Goal: Task Accomplishment & Management: Manage account settings

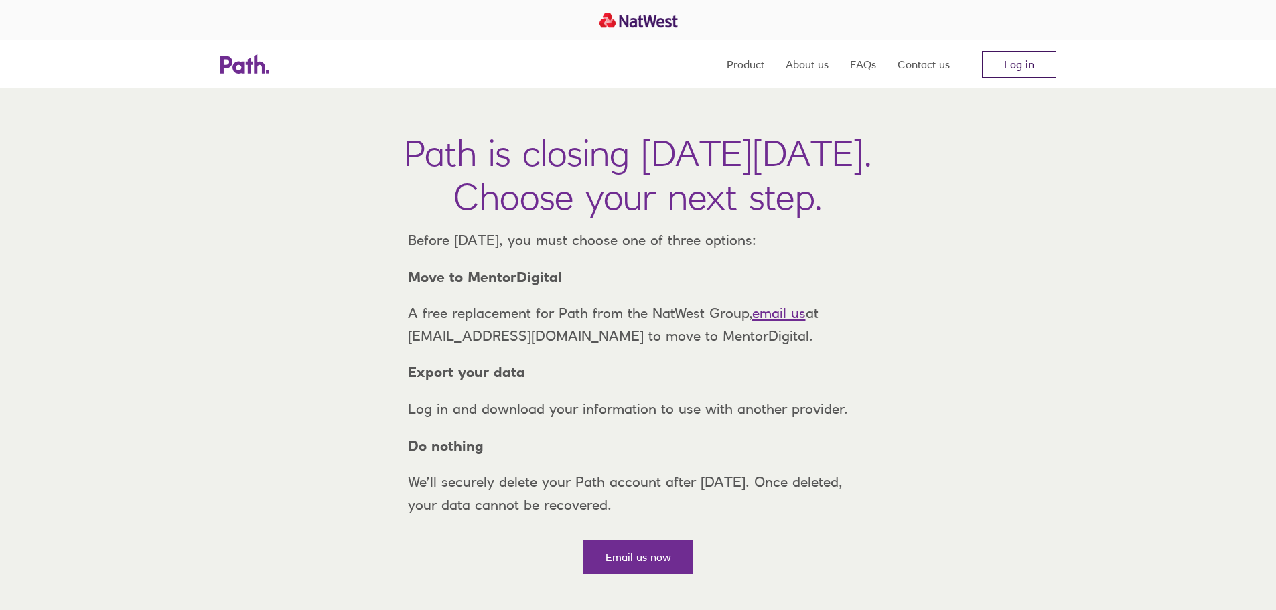
click at [1034, 66] on link "Log in" at bounding box center [1019, 64] width 74 height 27
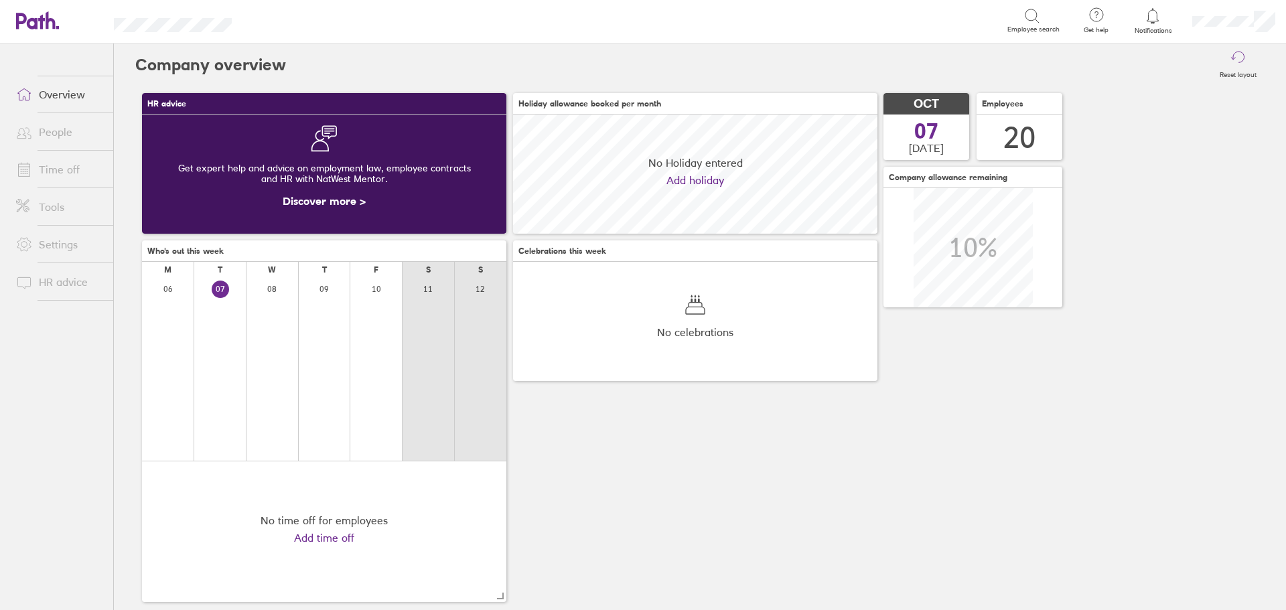
scroll to position [119, 364]
click at [56, 127] on link "People" at bounding box center [59, 132] width 108 height 27
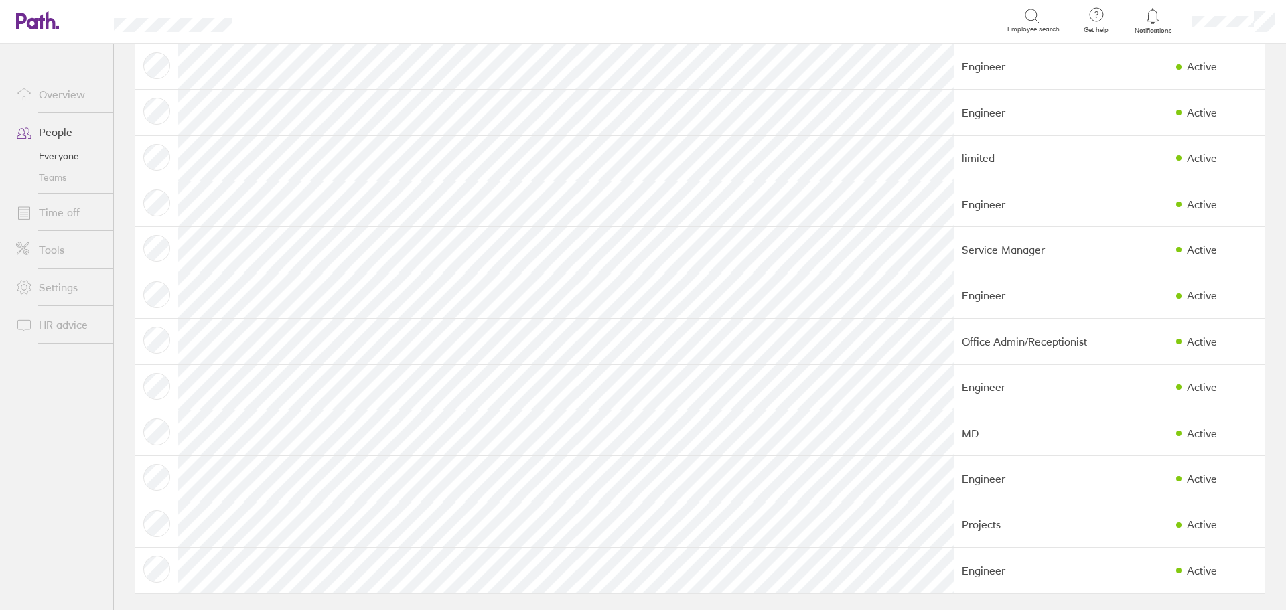
scroll to position [446, 0]
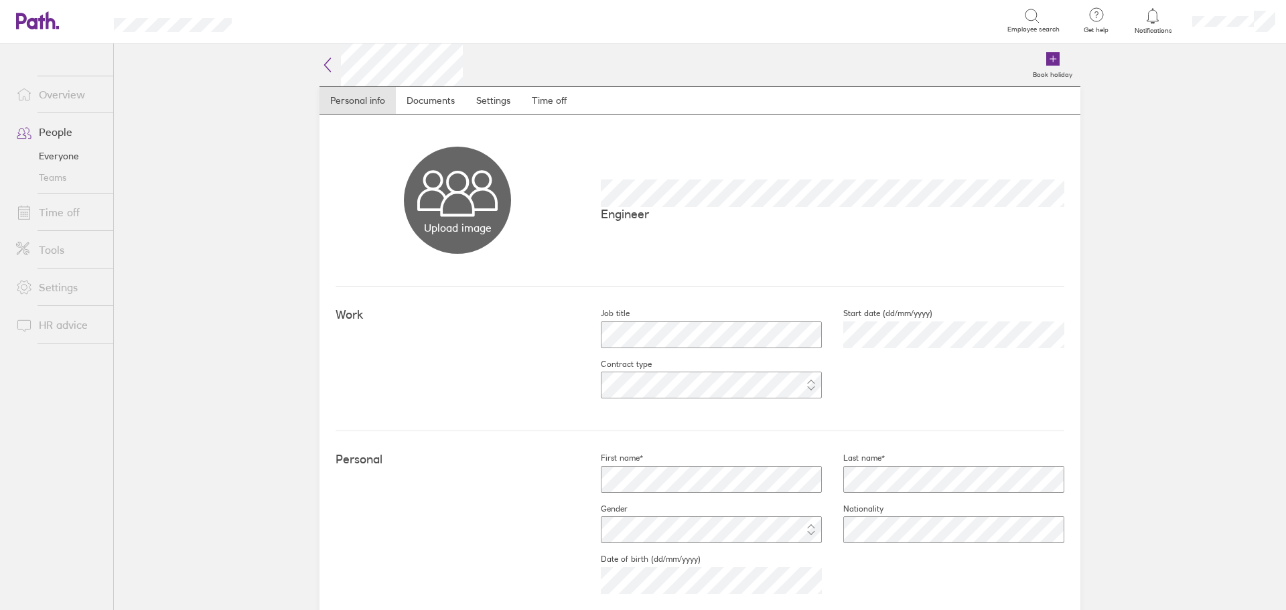
click at [60, 127] on link "People" at bounding box center [59, 132] width 108 height 27
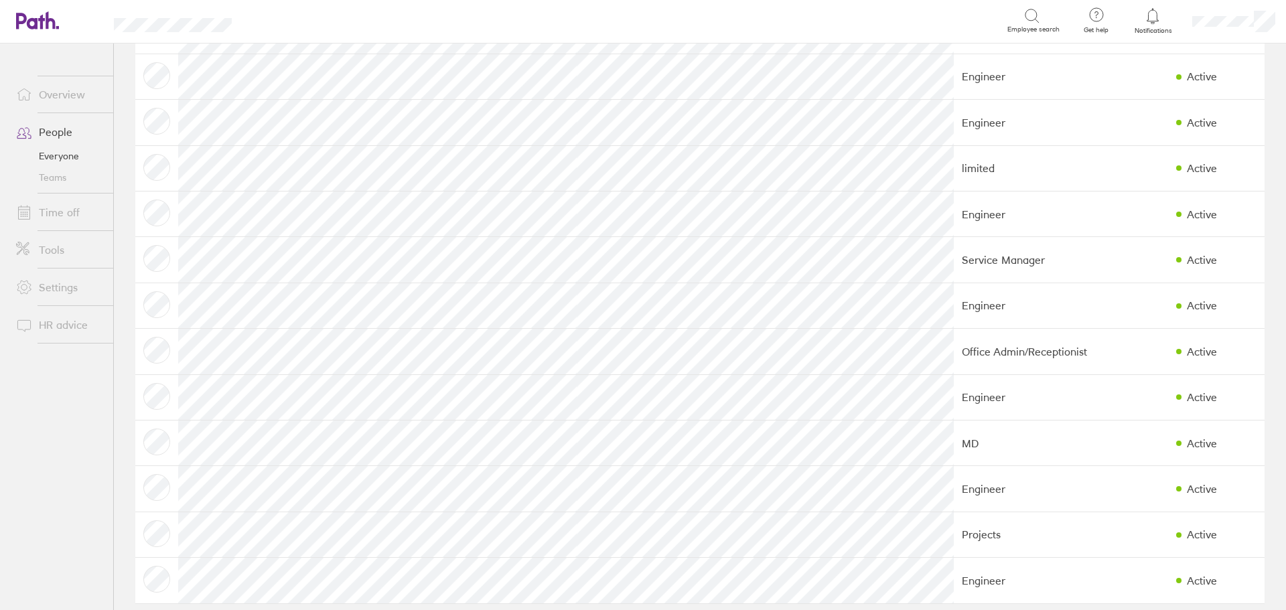
scroll to position [446, 0]
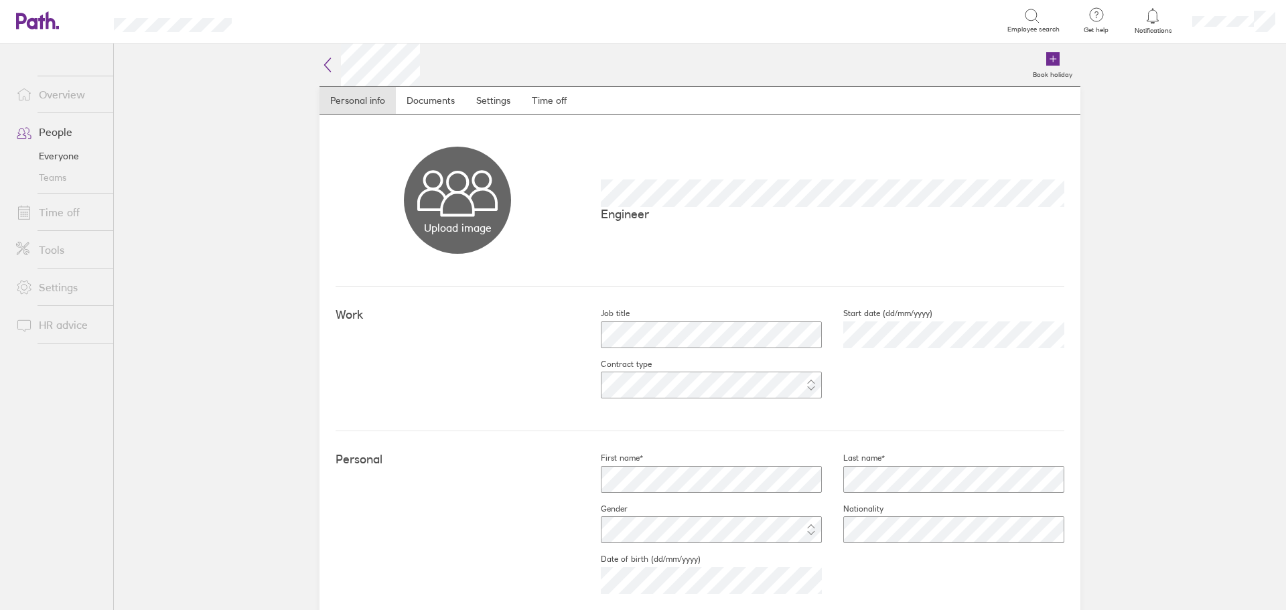
click at [53, 129] on link "People" at bounding box center [59, 132] width 108 height 27
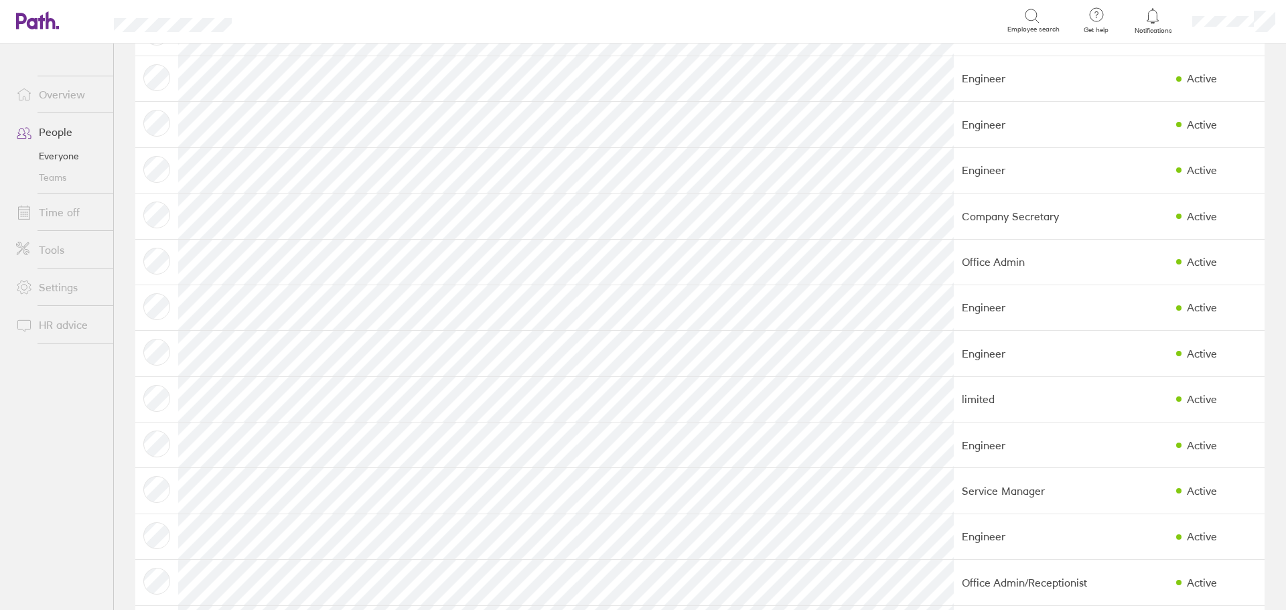
scroll to position [178, 0]
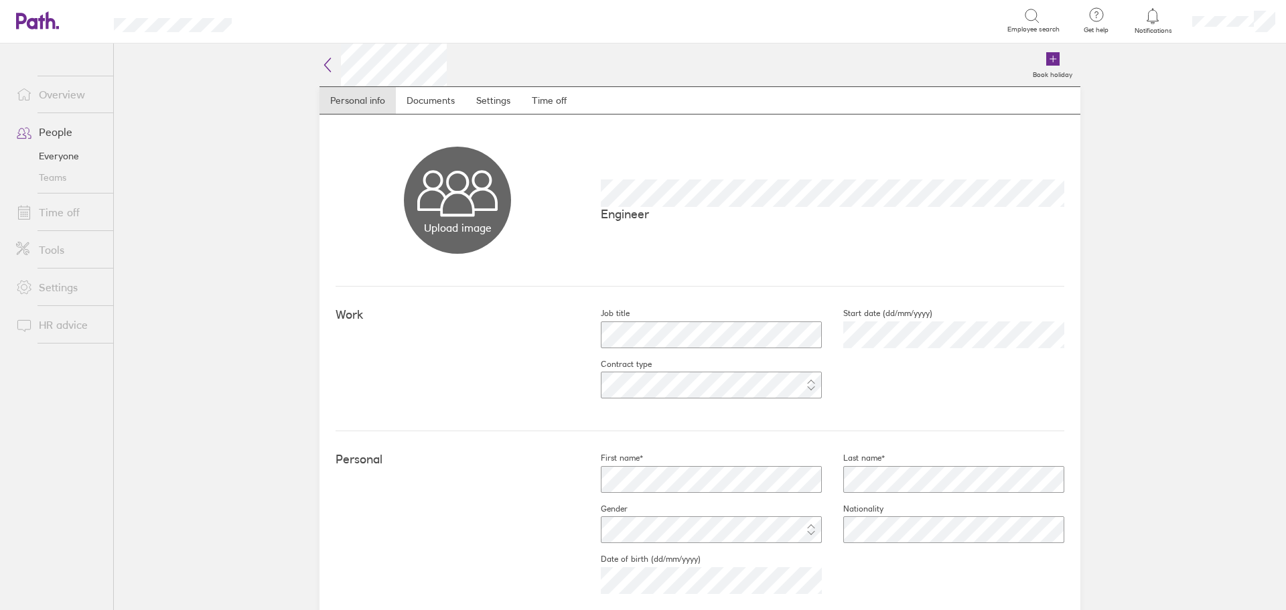
click at [54, 131] on link "People" at bounding box center [59, 132] width 108 height 27
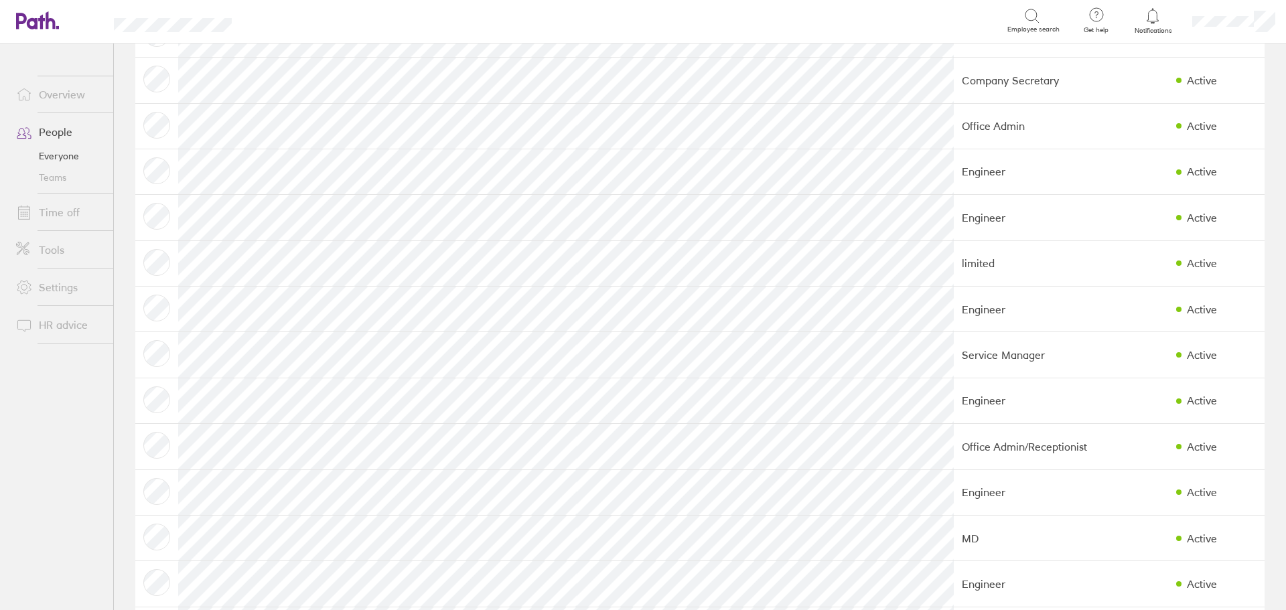
scroll to position [312, 0]
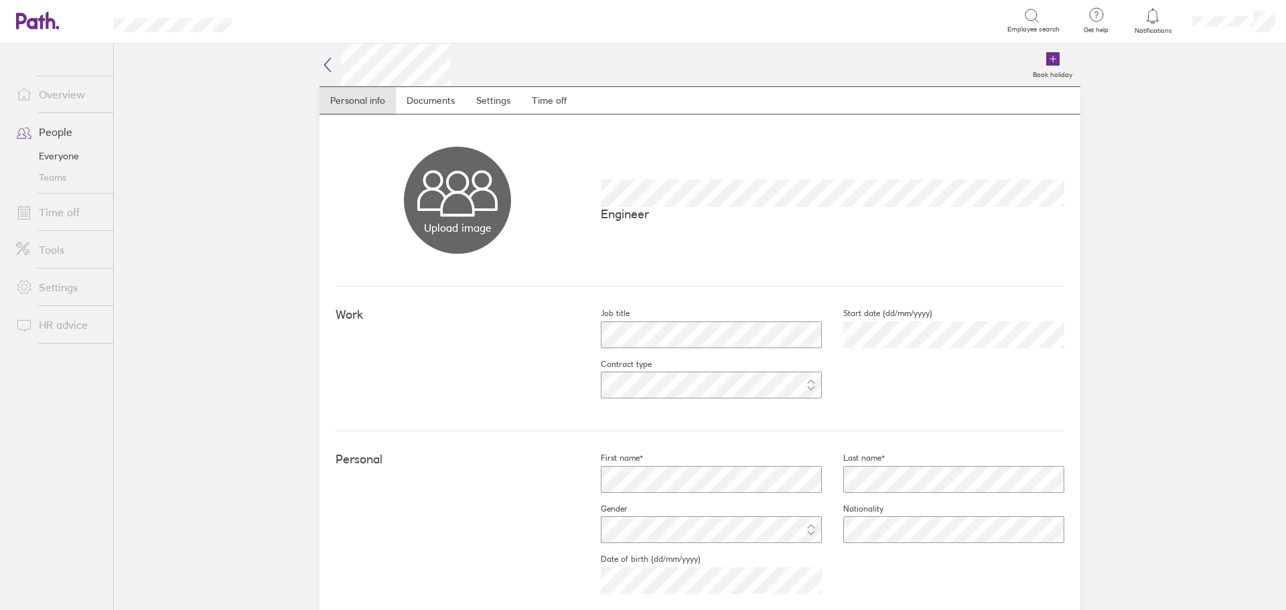
click at [60, 126] on link "People" at bounding box center [59, 132] width 108 height 27
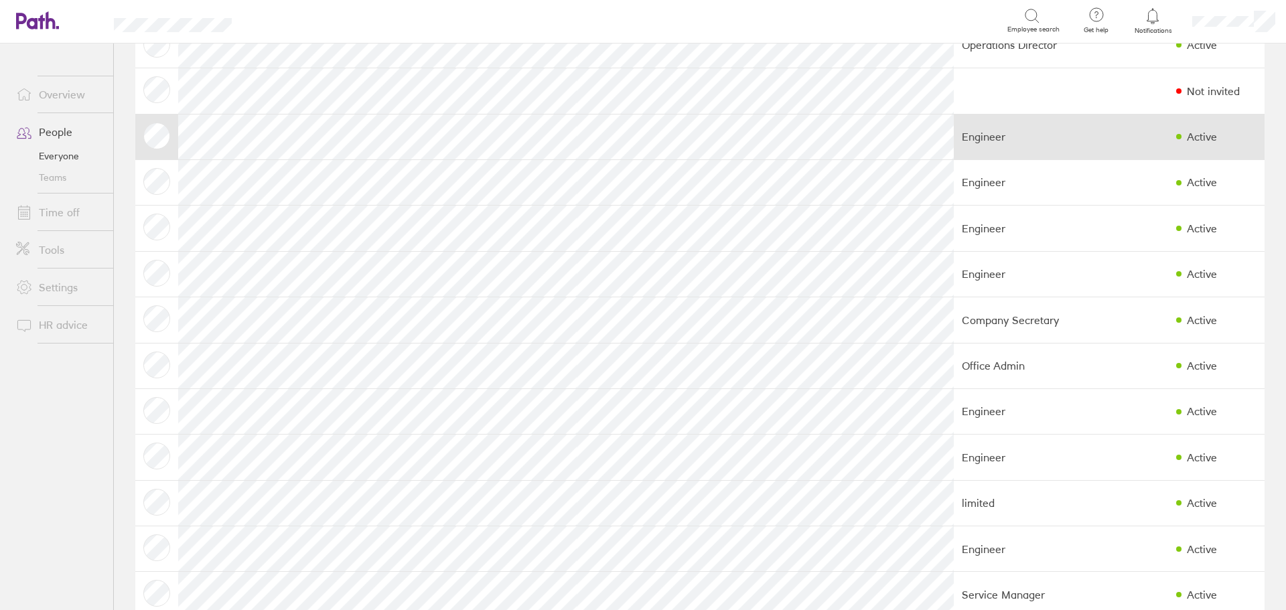
scroll to position [67, 0]
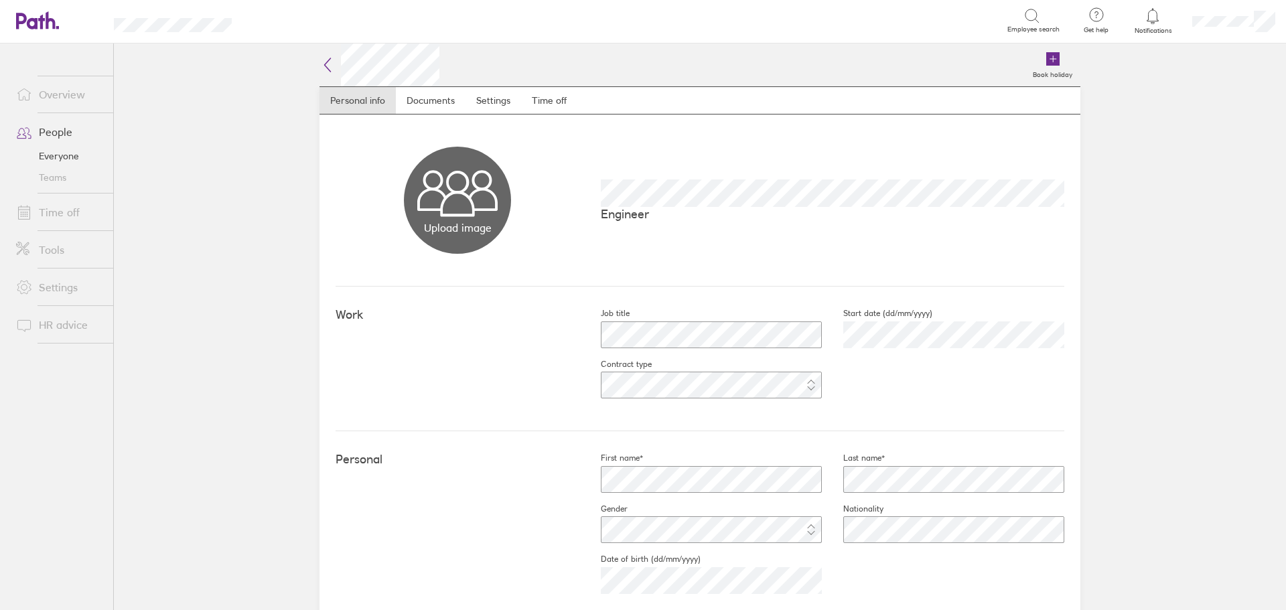
click at [53, 130] on link "People" at bounding box center [59, 132] width 108 height 27
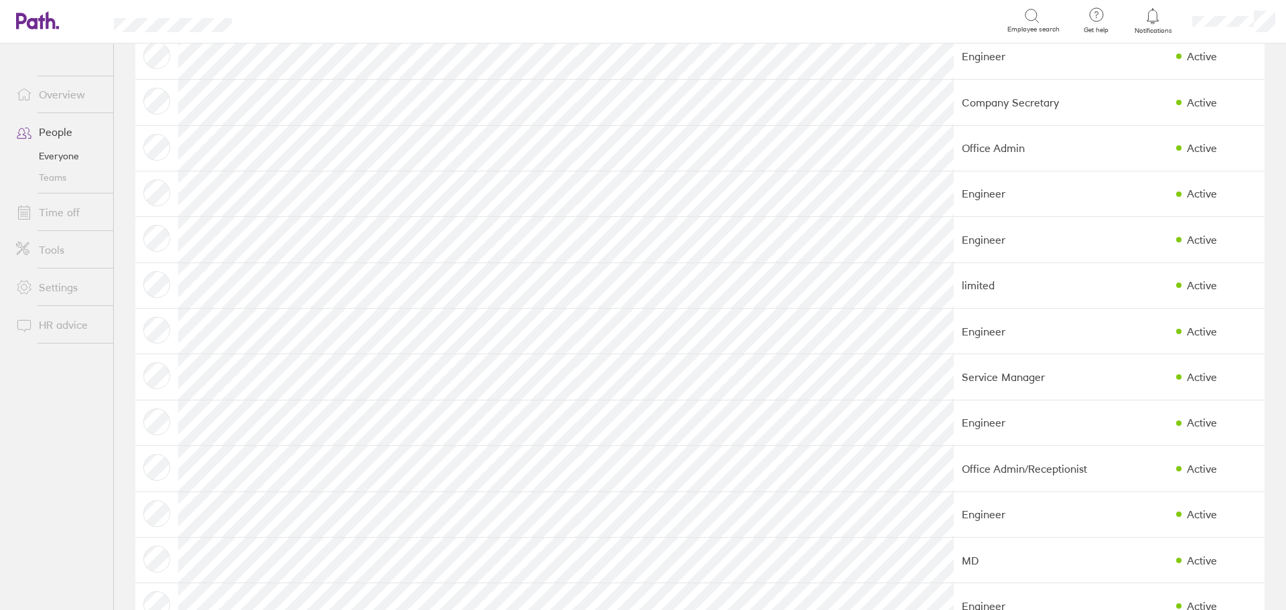
scroll to position [335, 0]
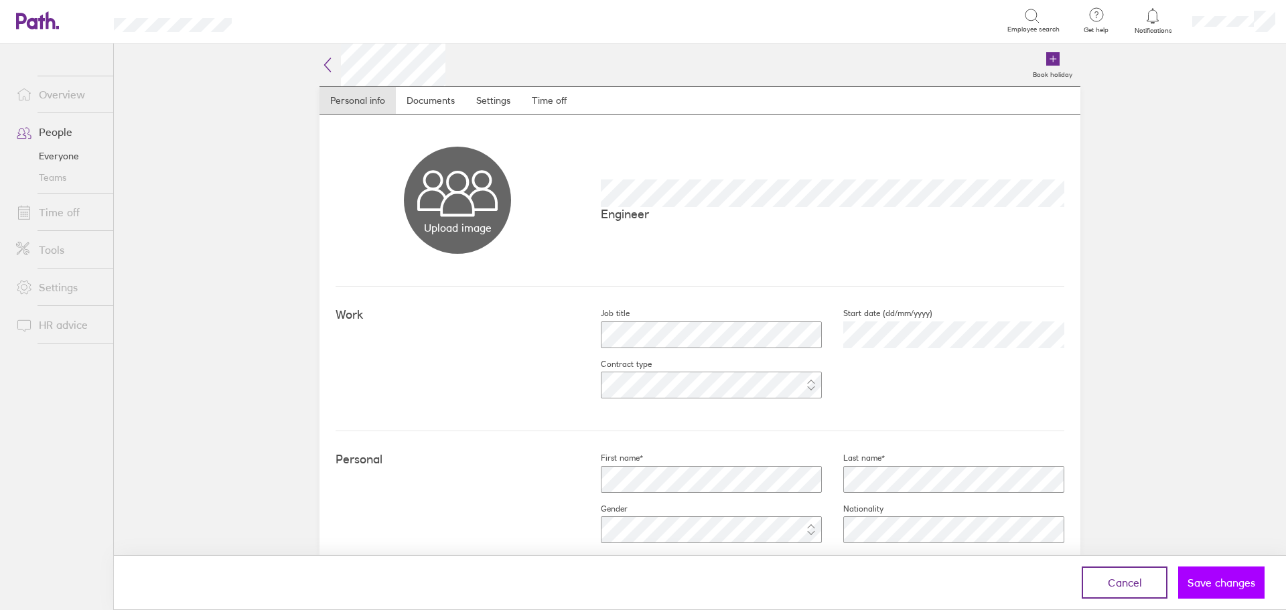
click at [1211, 579] on span "Save changes" at bounding box center [1222, 583] width 68 height 12
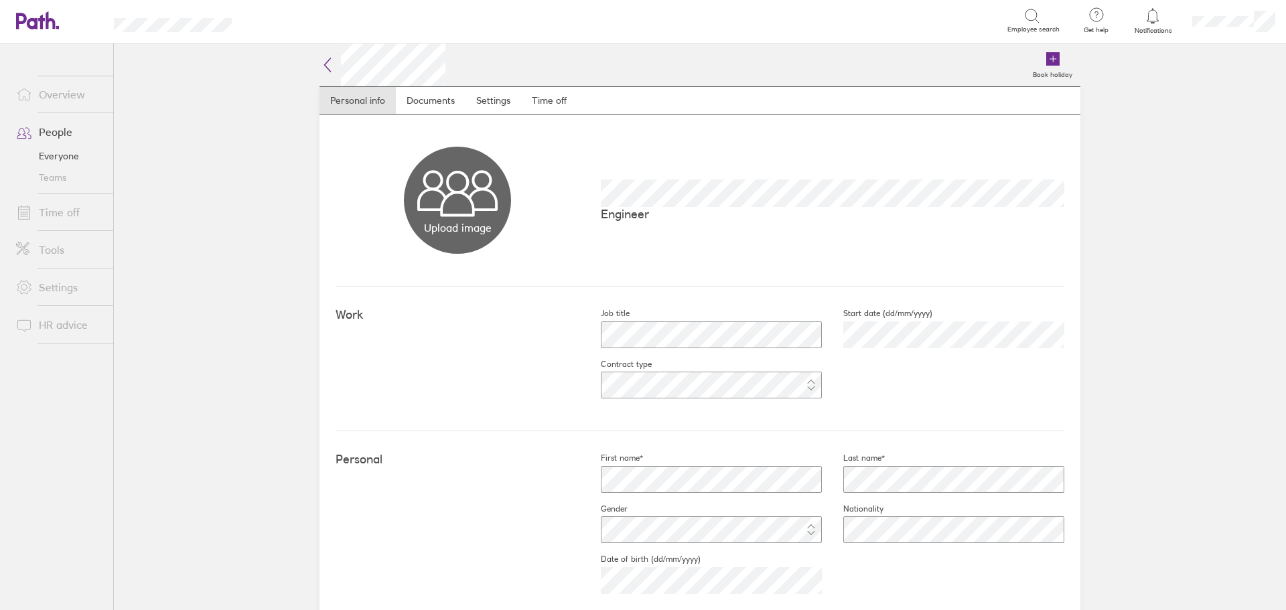
click at [56, 126] on link "People" at bounding box center [59, 132] width 108 height 27
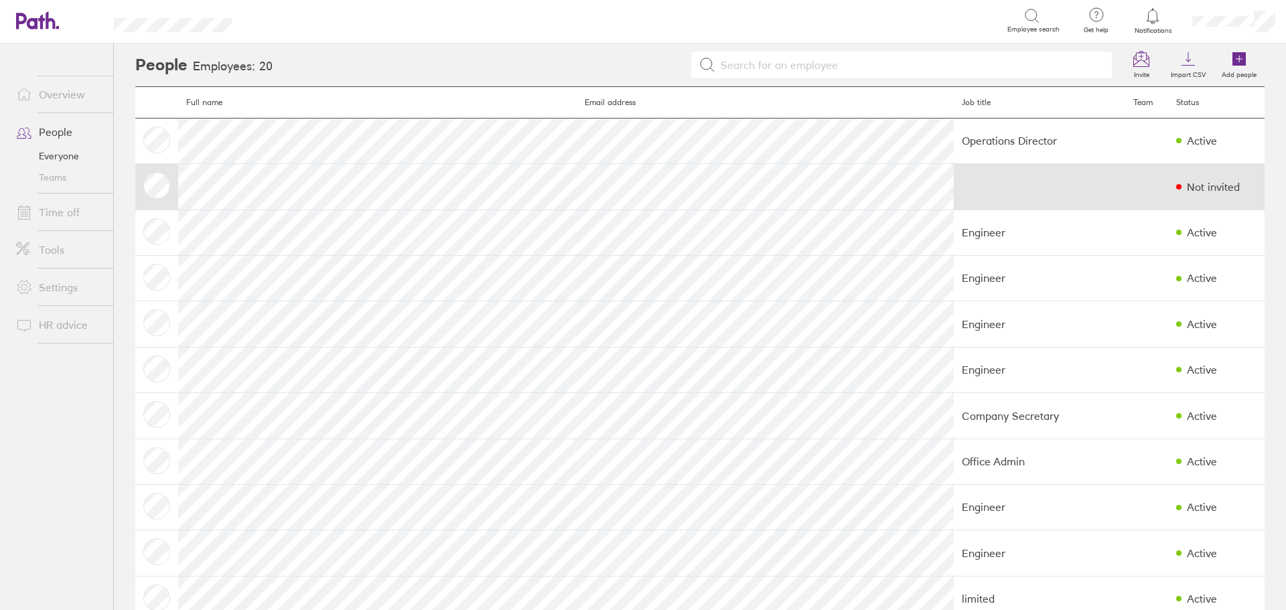
scroll to position [67, 0]
